Goal: Task Accomplishment & Management: Use online tool/utility

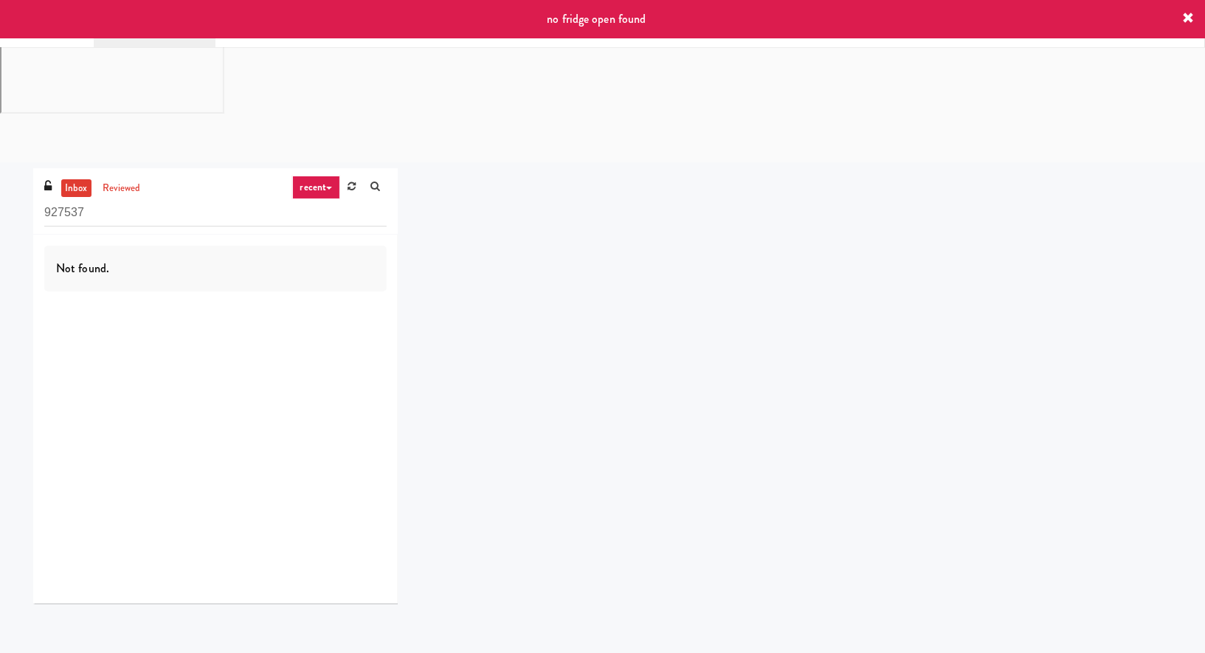
click at [1185, 22] on icon at bounding box center [1188, 19] width 12 height 12
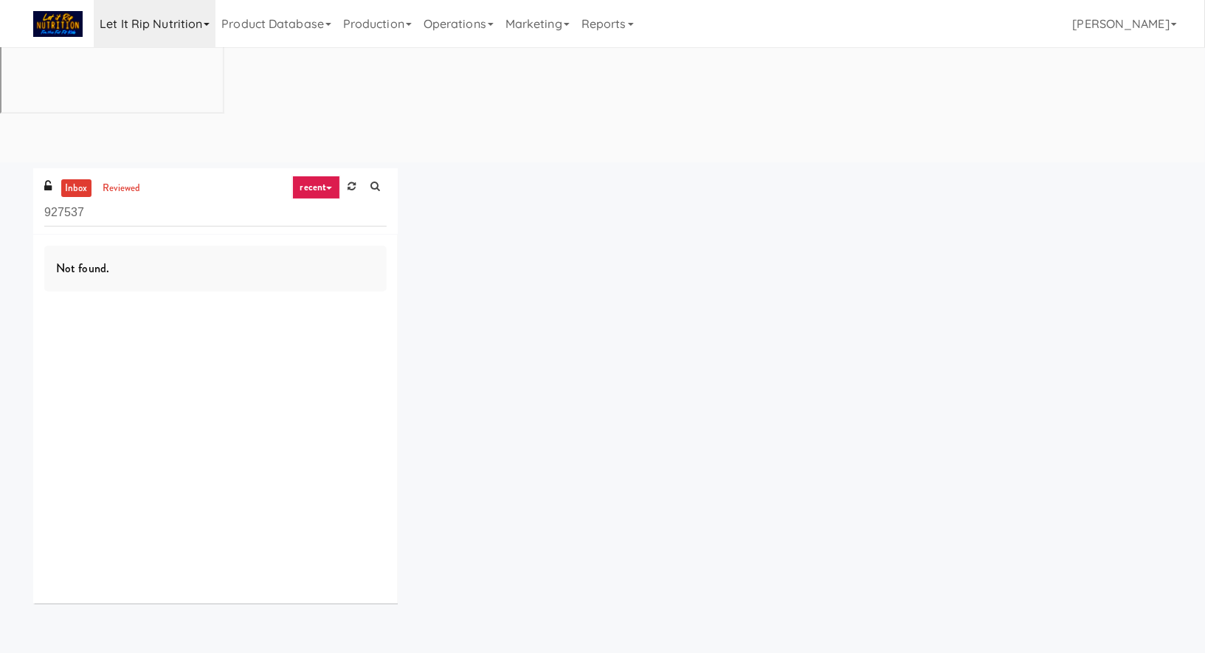
click at [153, 25] on link "Let it Rip Nutrition" at bounding box center [155, 23] width 122 height 47
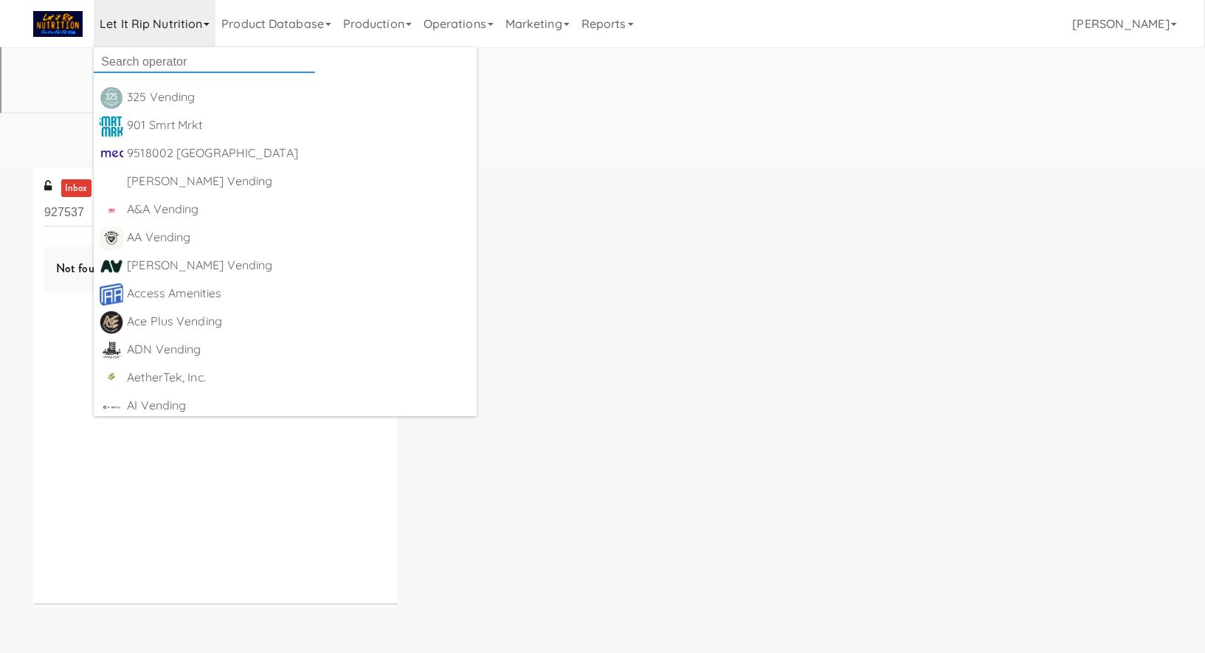
click at [158, 55] on input "text" at bounding box center [204, 62] width 221 height 22
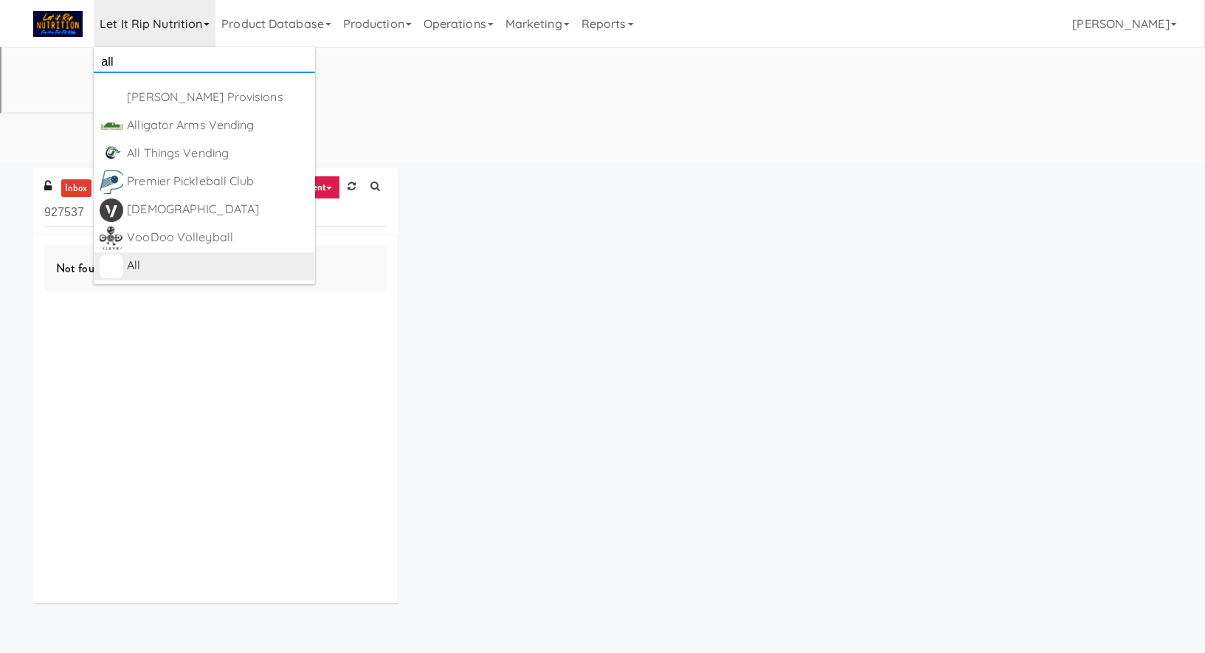
type input "all"
click at [252, 266] on div "All" at bounding box center [218, 266] width 182 height 22
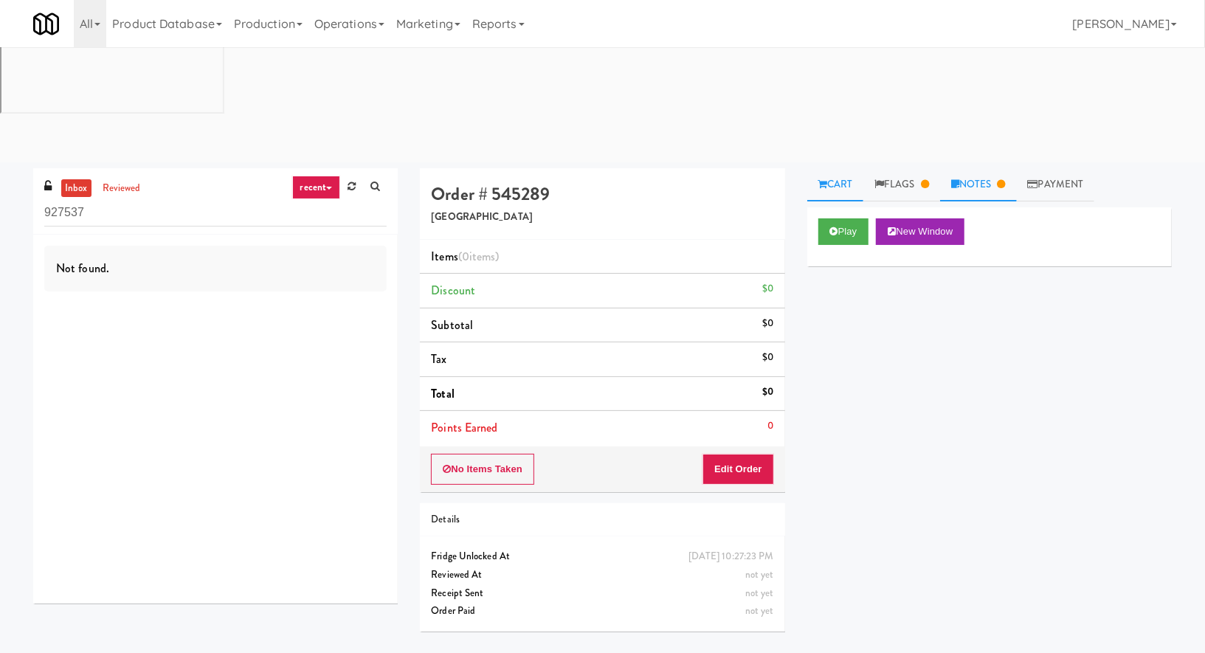
click at [979, 168] on link "Notes" at bounding box center [978, 184] width 77 height 33
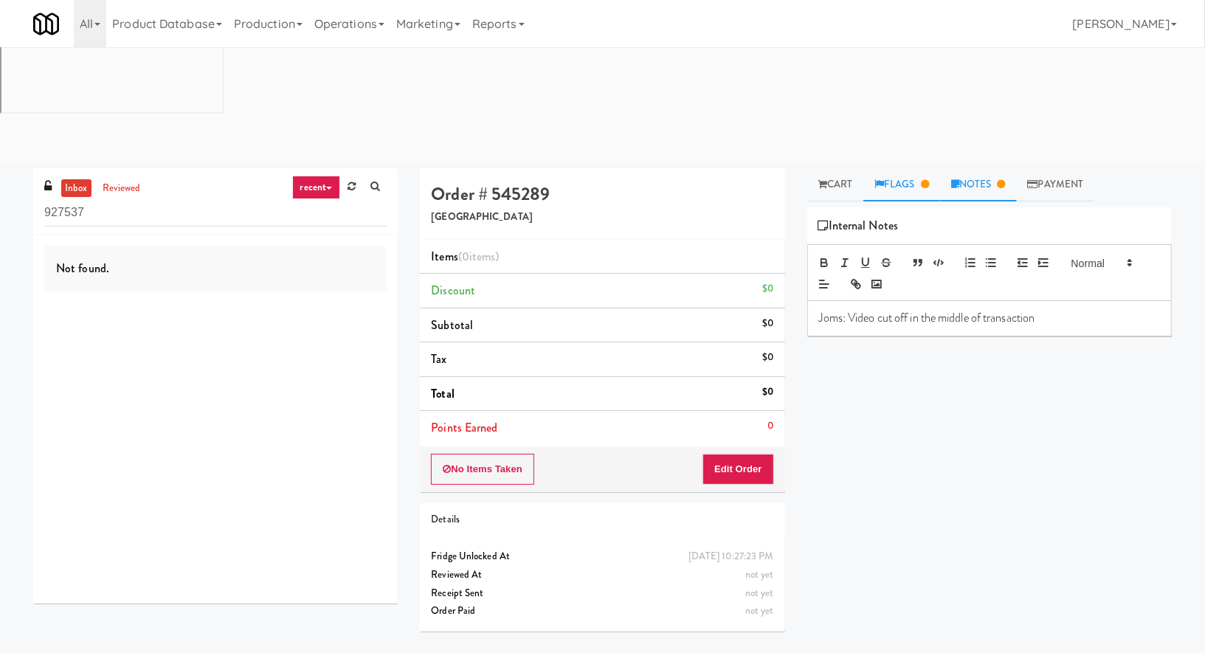
click at [923, 168] on link "Flags" at bounding box center [901, 184] width 77 height 33
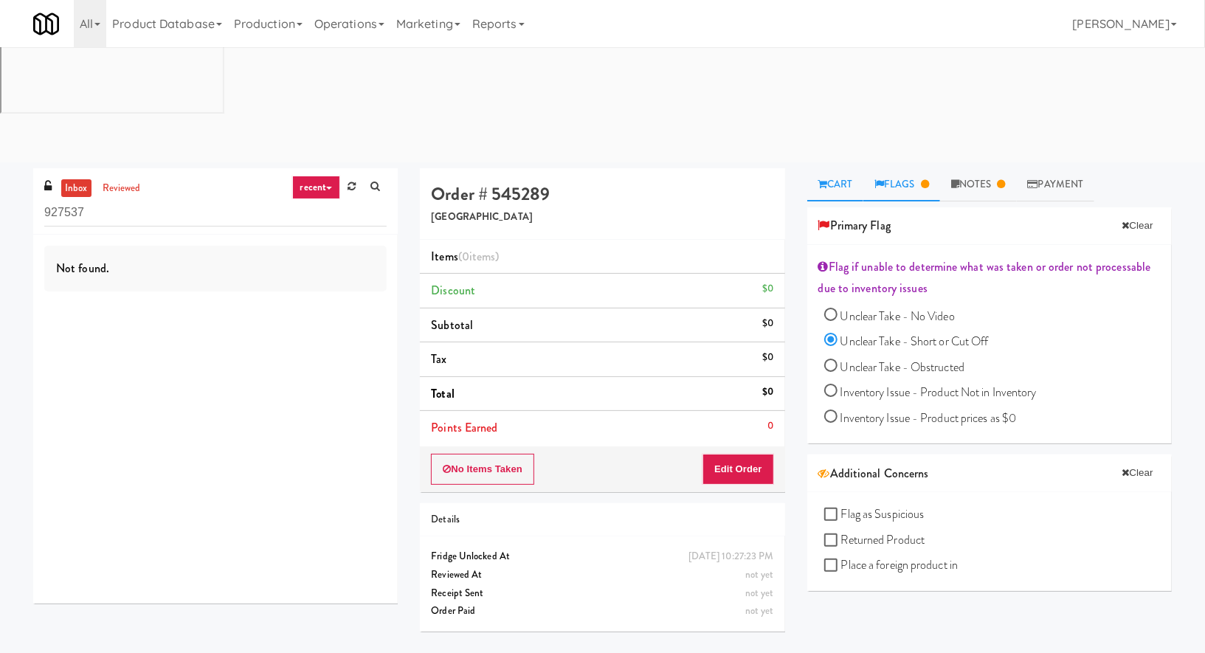
click at [854, 168] on link "Cart" at bounding box center [835, 184] width 57 height 33
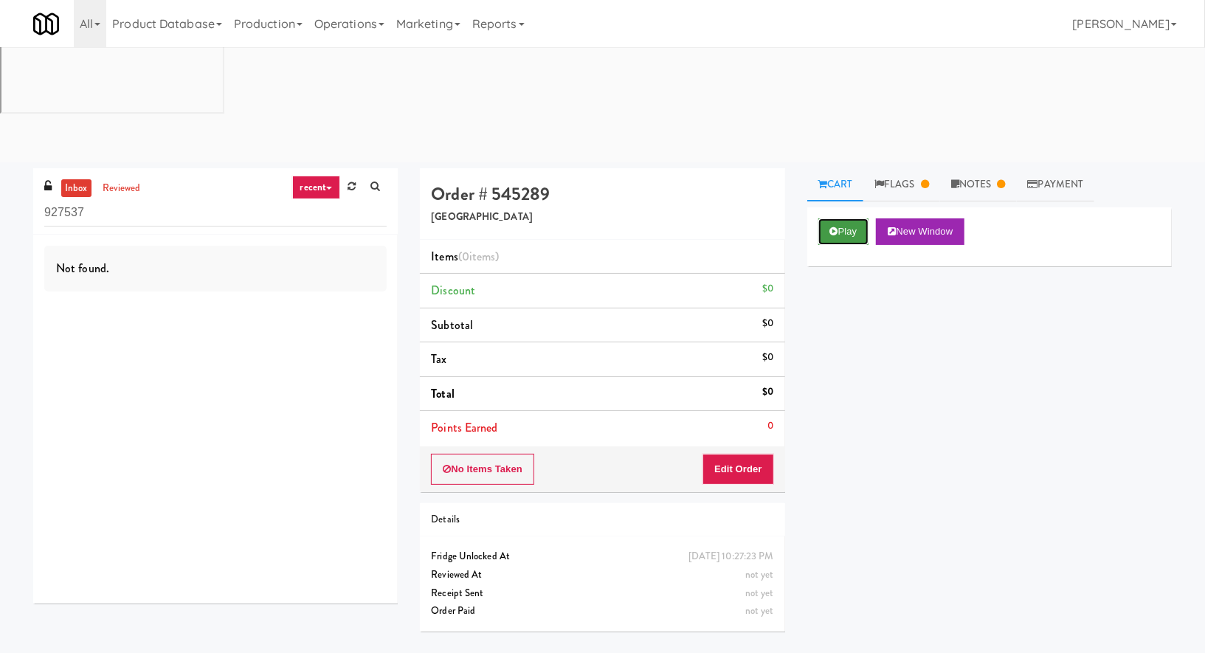
click at [852, 218] on button "Play" at bounding box center [843, 231] width 51 height 27
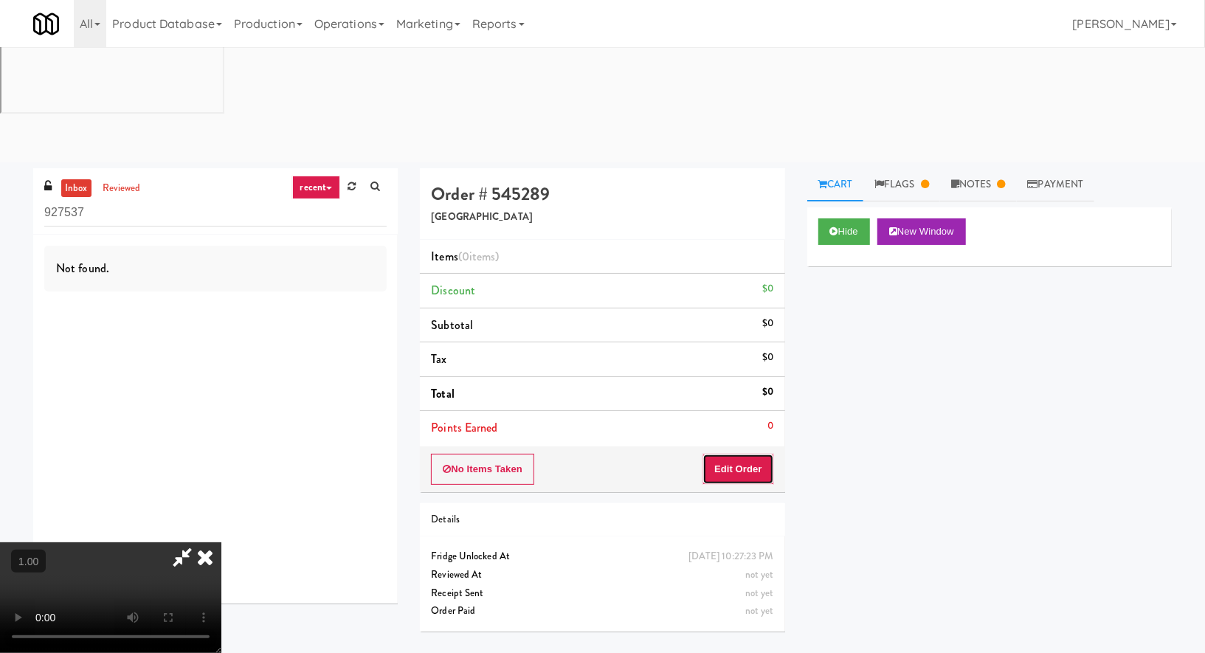
click at [732, 454] on button "Edit Order" at bounding box center [739, 469] width 72 height 31
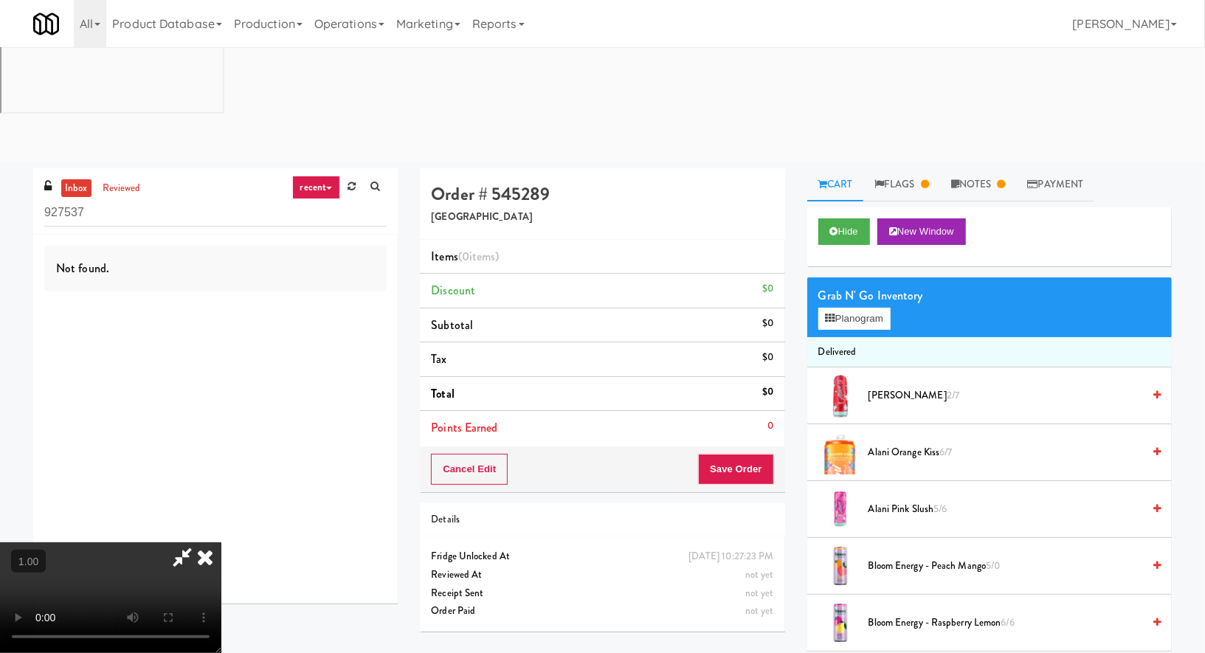
click at [221, 542] on video at bounding box center [110, 597] width 221 height 111
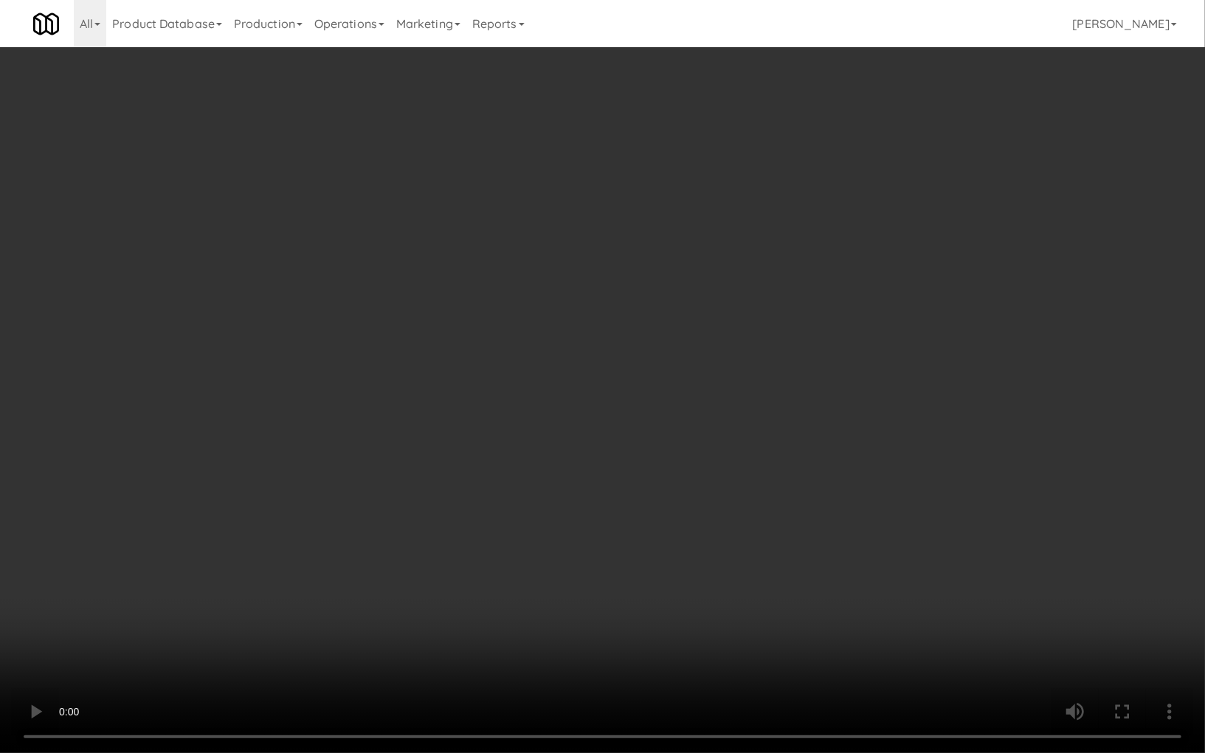
click at [490, 409] on video at bounding box center [602, 376] width 1205 height 753
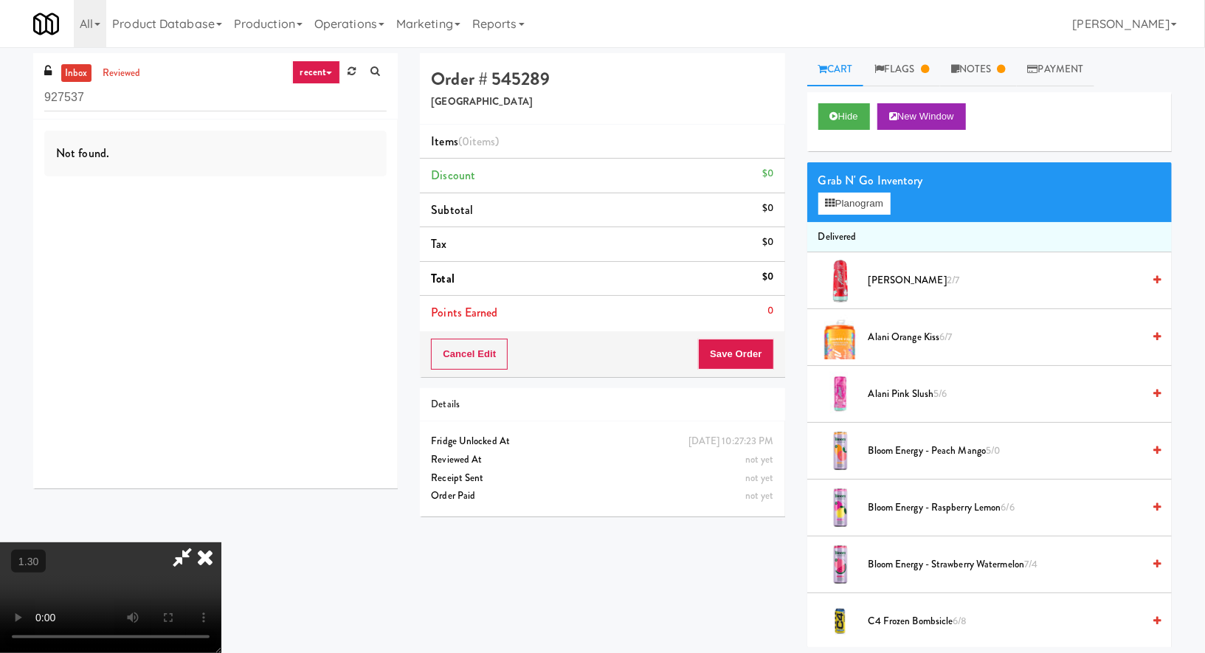
click at [221, 542] on icon at bounding box center [205, 557] width 32 height 30
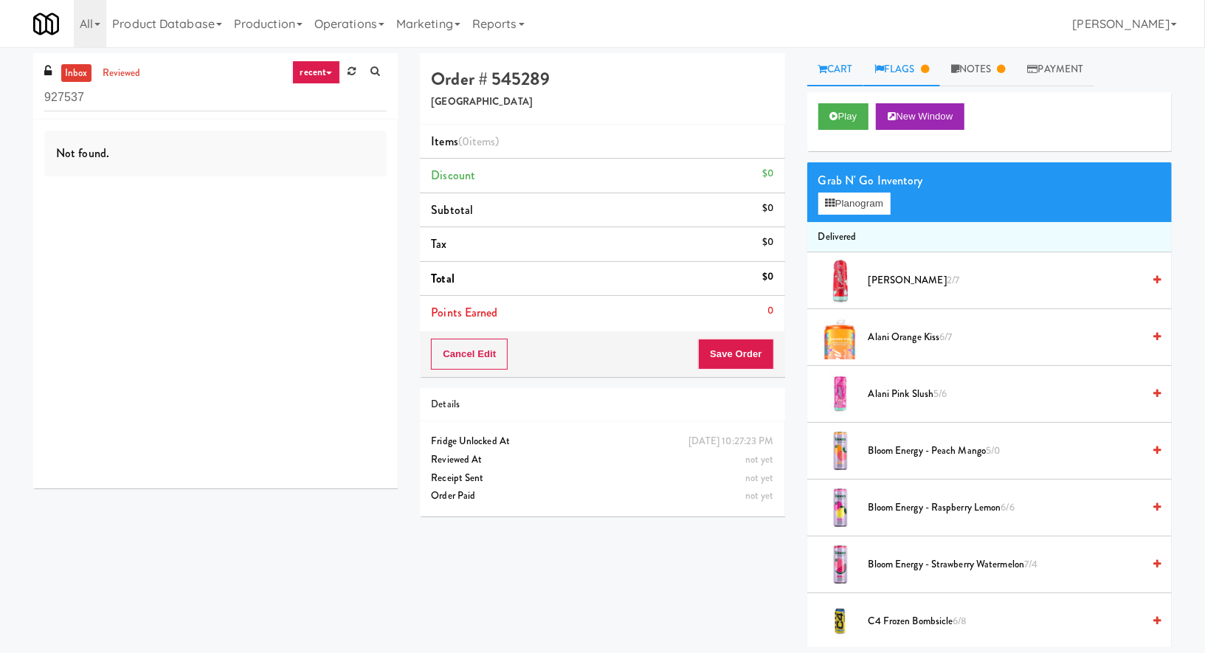
click at [889, 76] on link "Flags" at bounding box center [901, 69] width 77 height 33
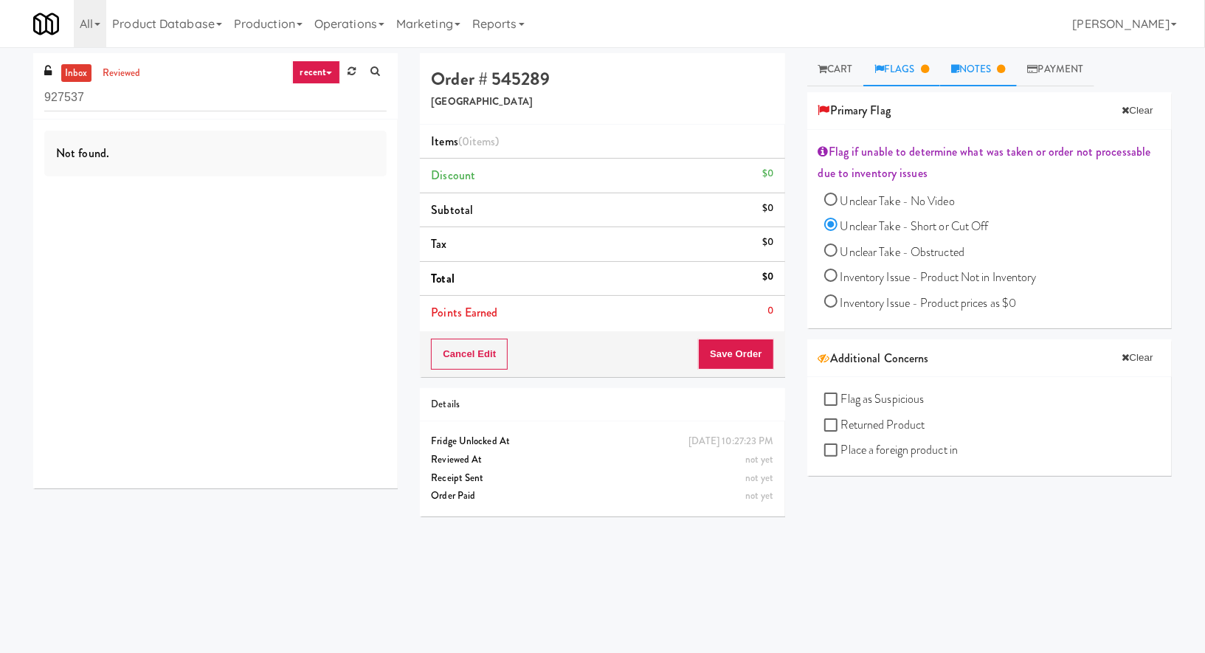
click at [973, 77] on link "Notes" at bounding box center [978, 69] width 77 height 33
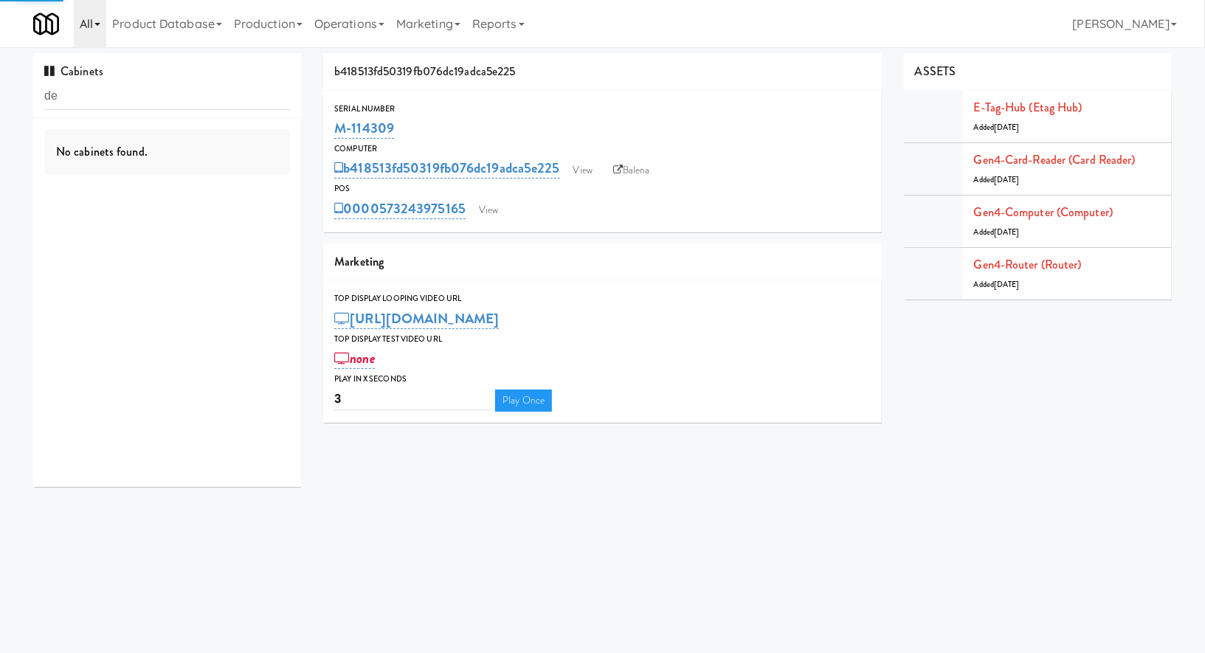
type input "de"
click at [93, 18] on link "All" at bounding box center [90, 23] width 32 height 47
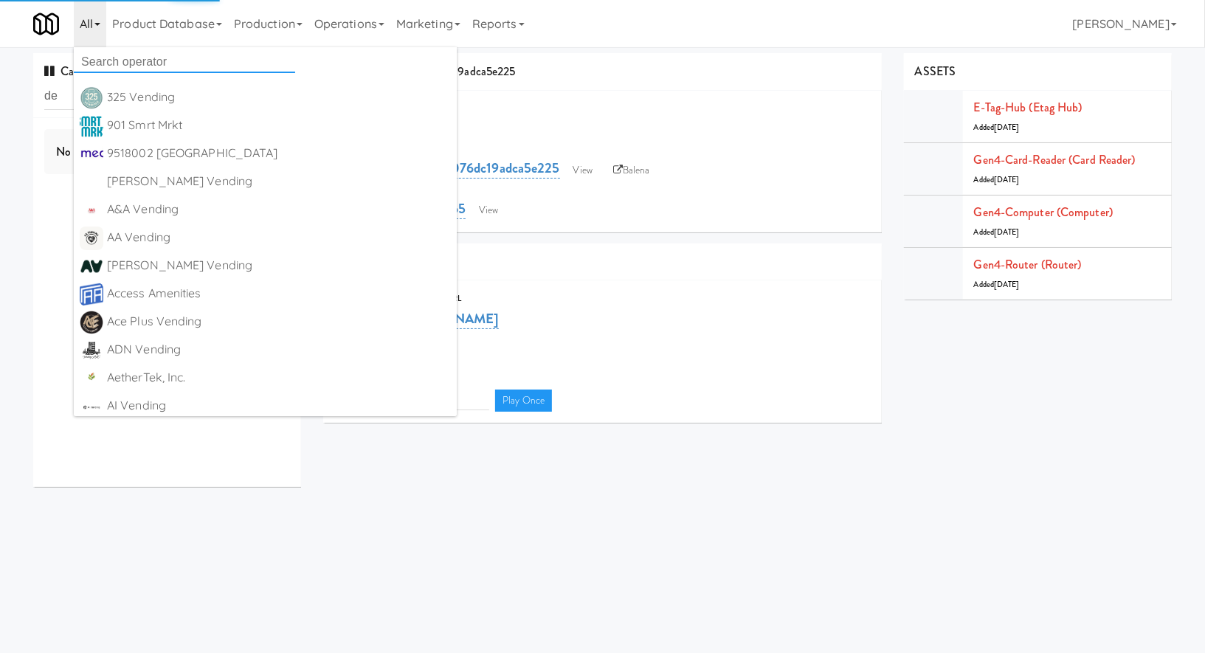
click at [110, 68] on input "text" at bounding box center [184, 62] width 221 height 22
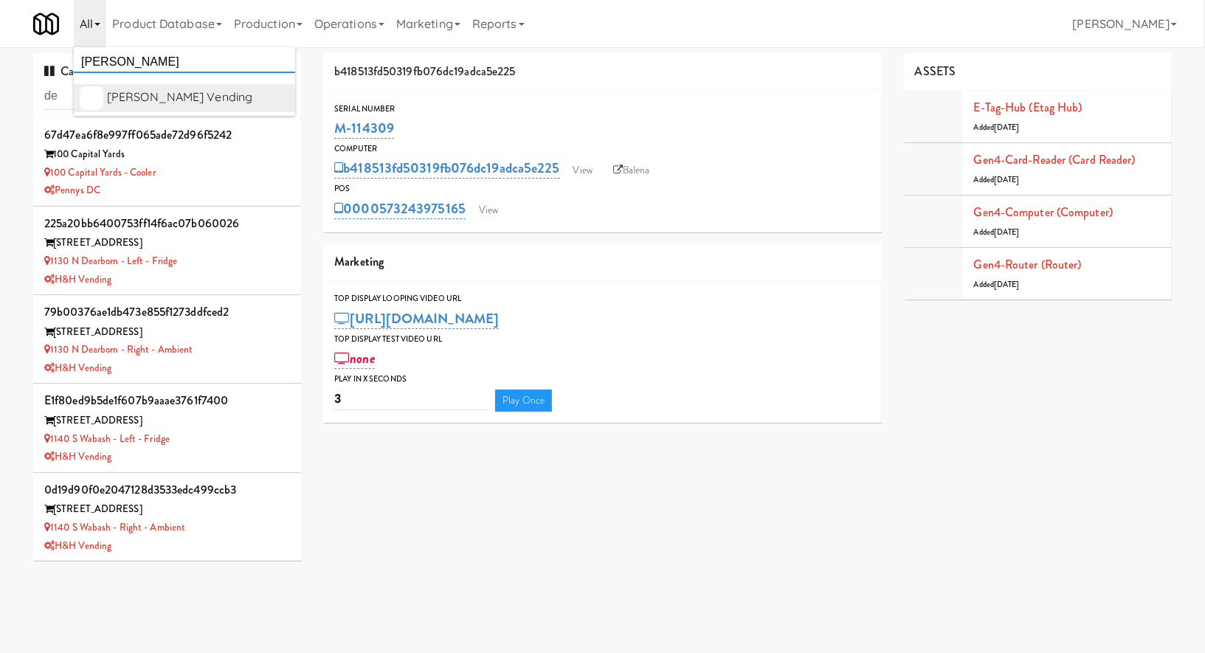
type input "[PERSON_NAME]"
click at [232, 94] on div "[PERSON_NAME] Vending" at bounding box center [198, 97] width 182 height 22
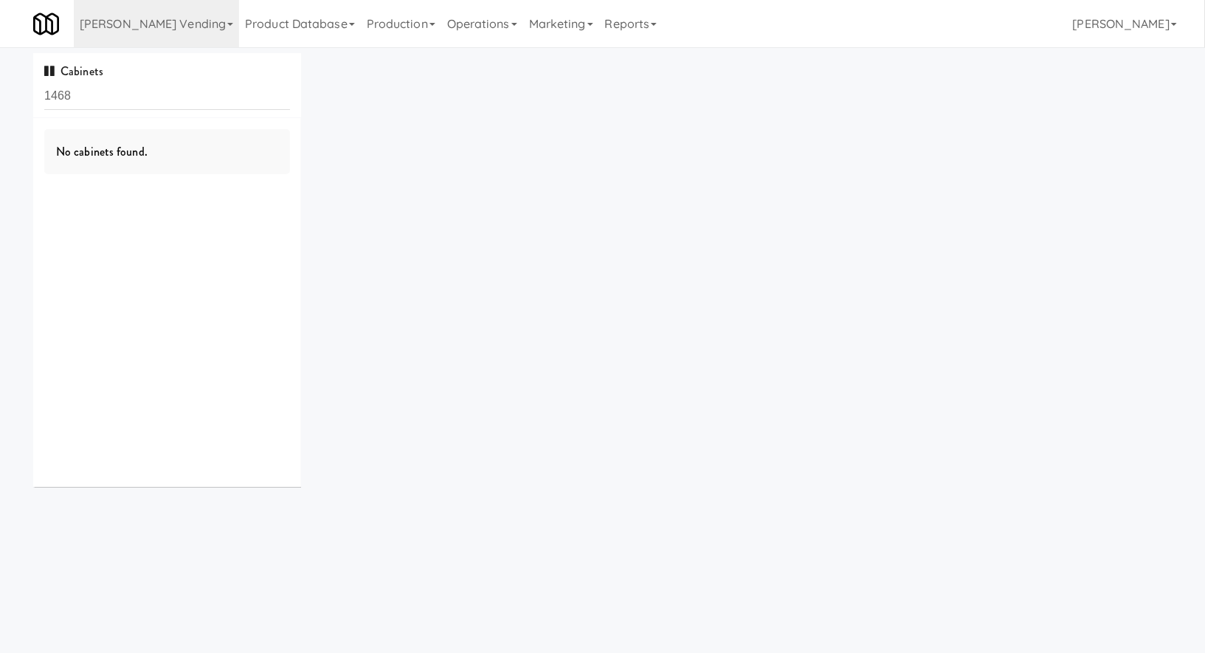
click at [212, 103] on input "1468" at bounding box center [167, 96] width 246 height 27
click at [255, 27] on link "Product Database" at bounding box center [300, 23] width 122 height 47
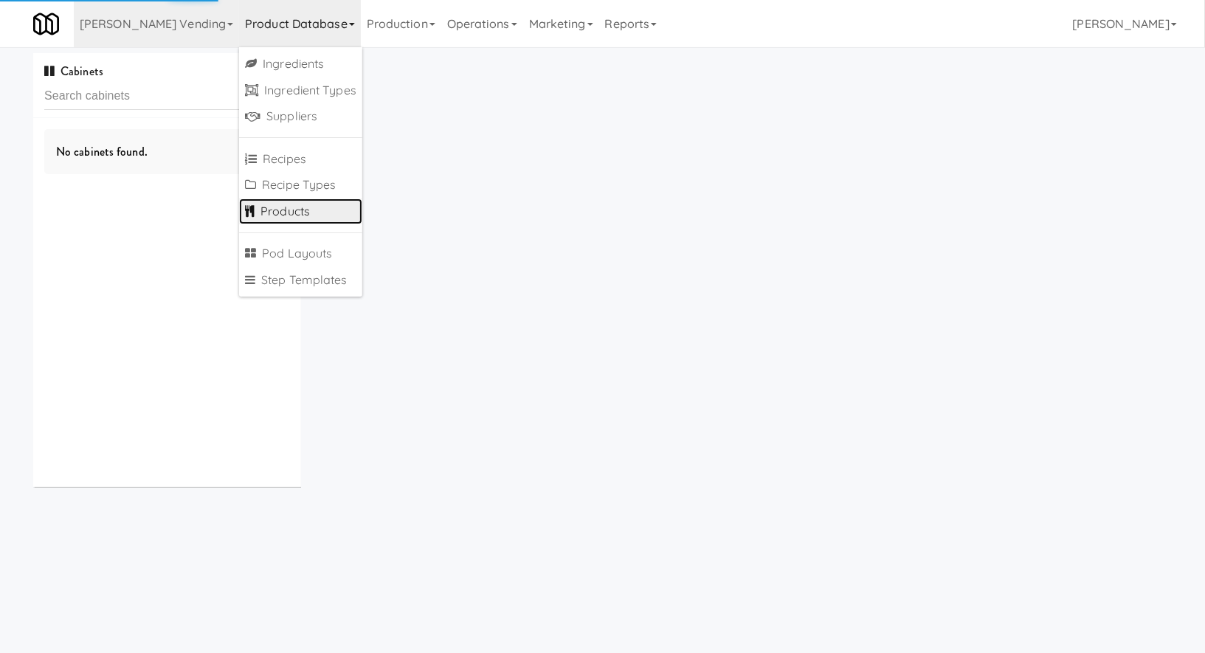
click at [242, 206] on link "Products" at bounding box center [300, 212] width 123 height 27
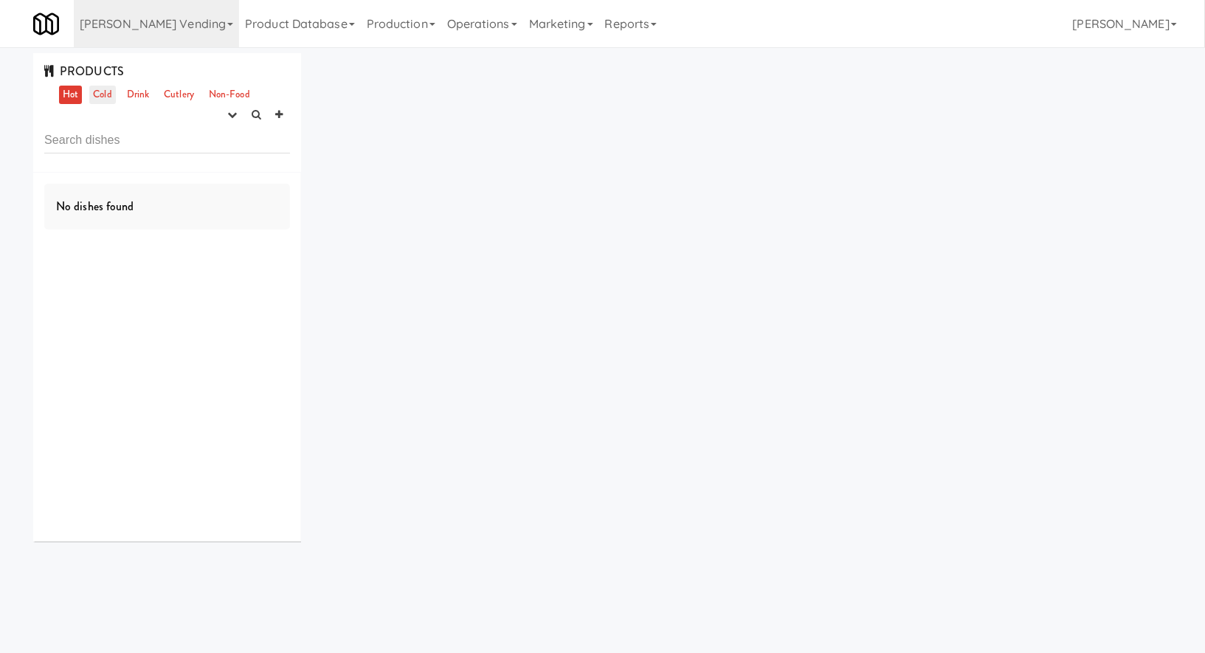
click at [93, 92] on link "Cold" at bounding box center [102, 95] width 26 height 18
click at [144, 97] on link "Drink" at bounding box center [138, 95] width 30 height 18
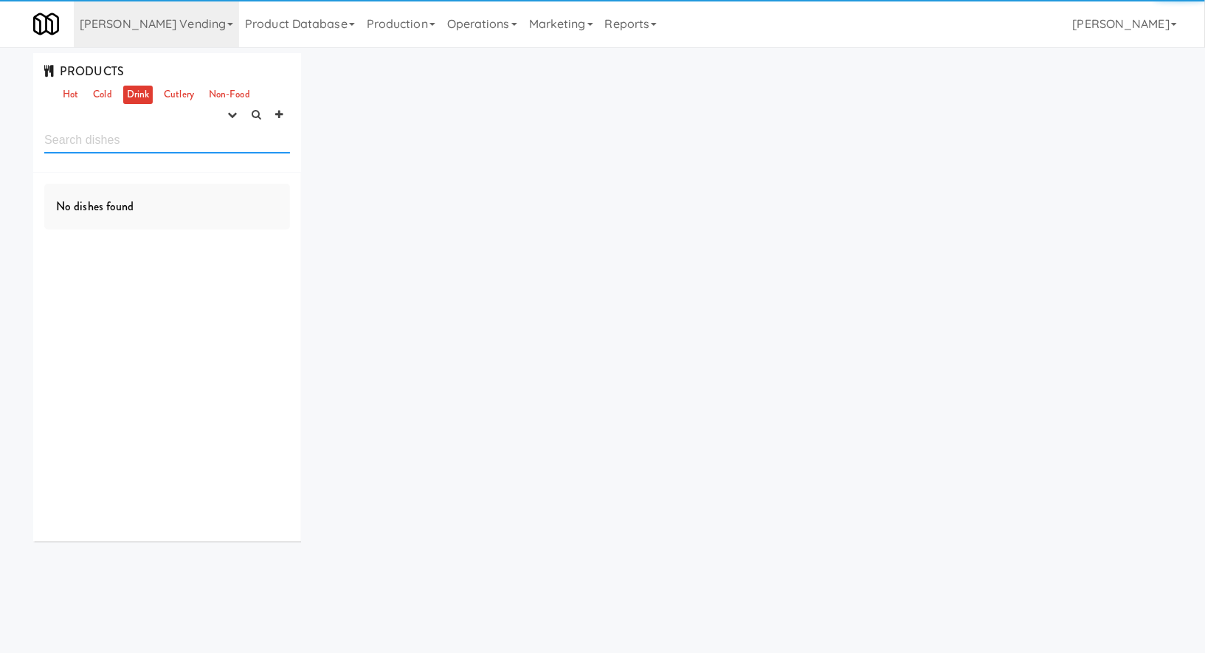
click at [142, 143] on input "text" at bounding box center [167, 139] width 246 height 27
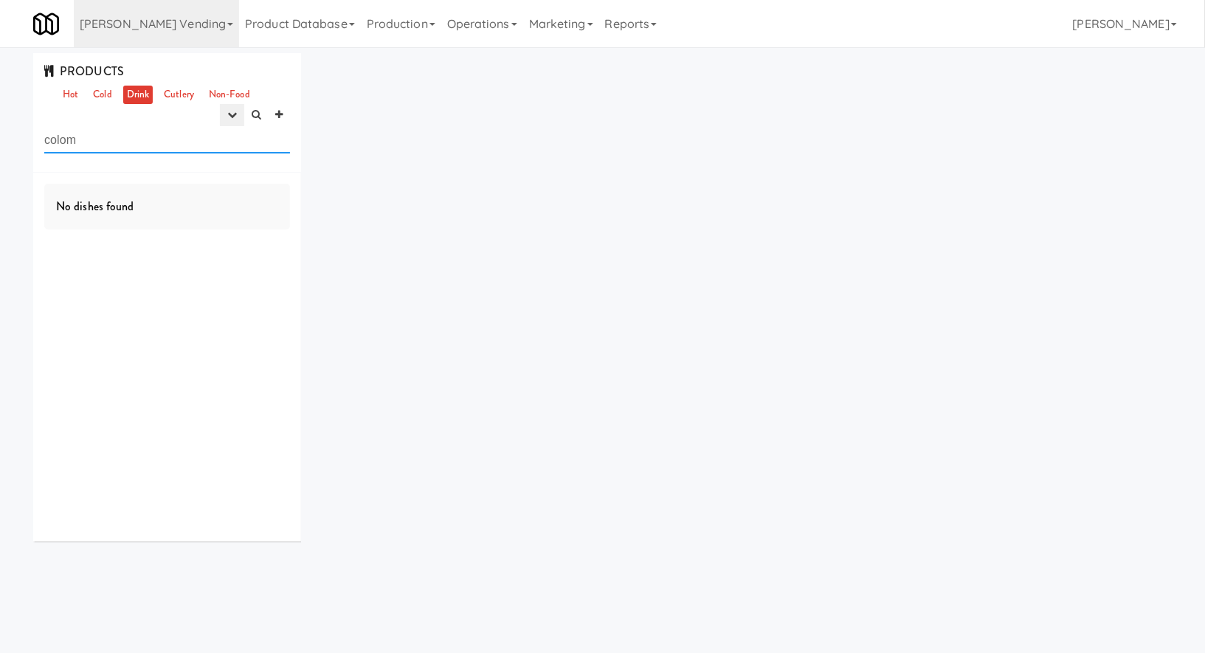
type input "colom"
click at [241, 123] on button "button" at bounding box center [232, 115] width 24 height 22
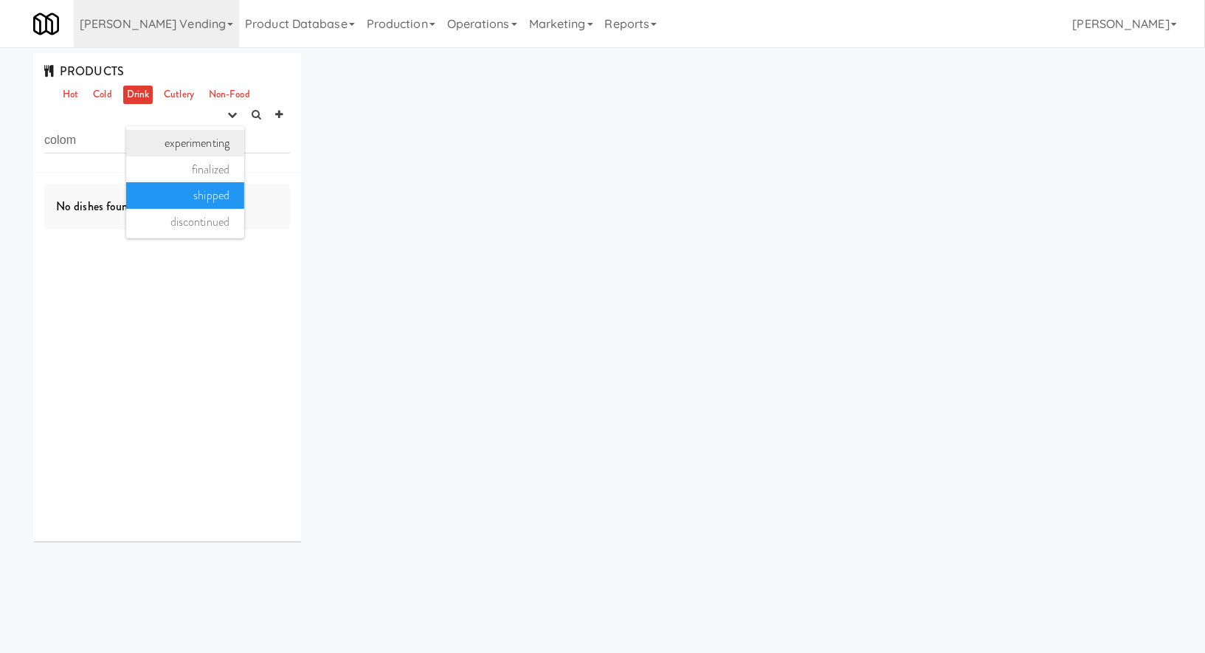
click at [235, 151] on link "experimenting" at bounding box center [185, 143] width 118 height 27
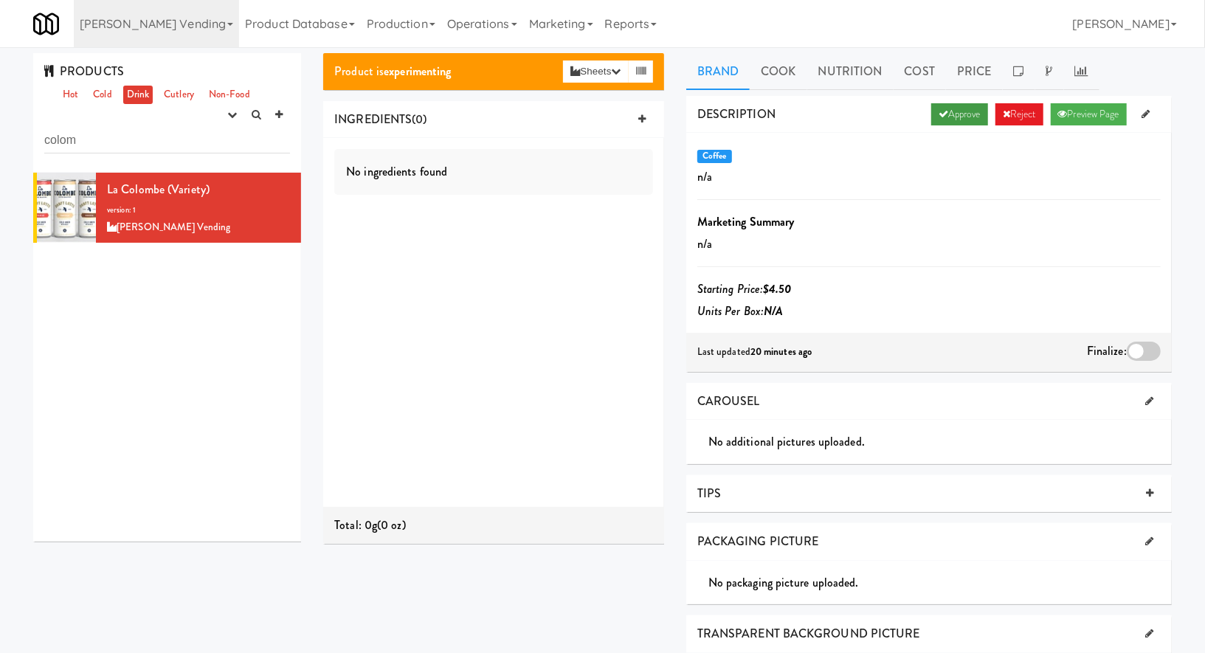
click at [931, 112] on link "Approve" at bounding box center [959, 114] width 57 height 22
click at [1134, 354] on div at bounding box center [1144, 351] width 34 height 19
click at [0, 0] on input "checkbox" at bounding box center [0, 0] width 0 height 0
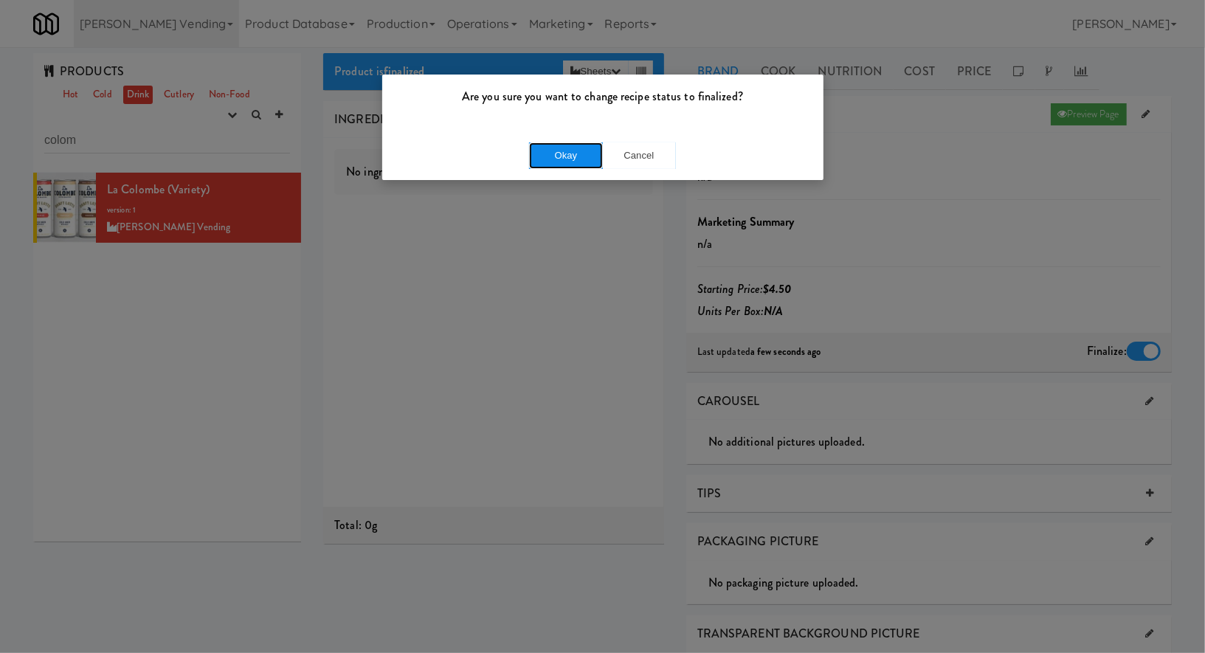
click at [573, 165] on button "Okay" at bounding box center [566, 155] width 74 height 27
